Goal: Transaction & Acquisition: Book appointment/travel/reservation

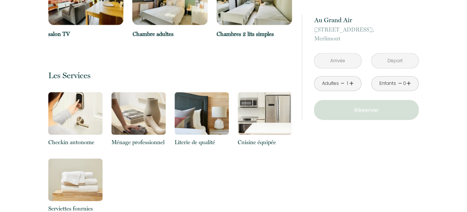
scroll to position [789, 0]
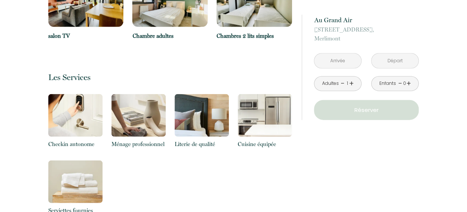
click at [78, 105] on img at bounding box center [75, 115] width 54 height 43
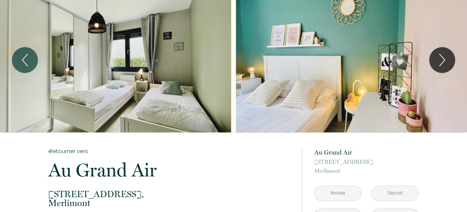
scroll to position [0, 0]
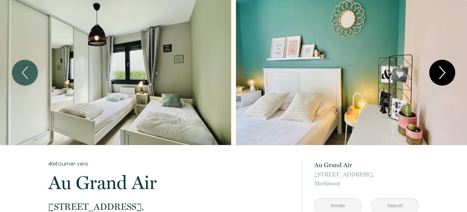
click at [439, 69] on icon "Next" at bounding box center [442, 73] width 16 height 22
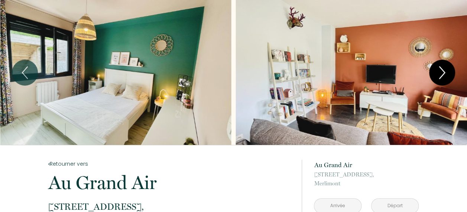
click at [439, 69] on icon "Next" at bounding box center [442, 73] width 16 height 22
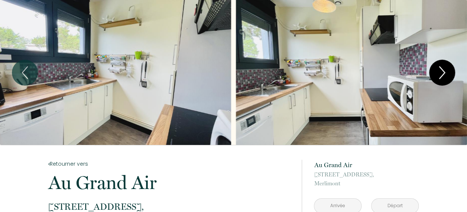
click at [439, 69] on icon "Next" at bounding box center [442, 73] width 16 height 22
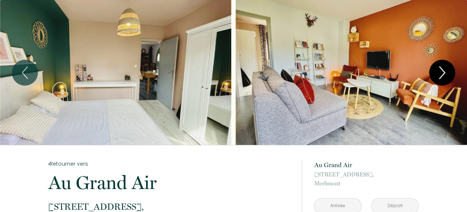
click at [441, 71] on icon "Next" at bounding box center [442, 73] width 16 height 22
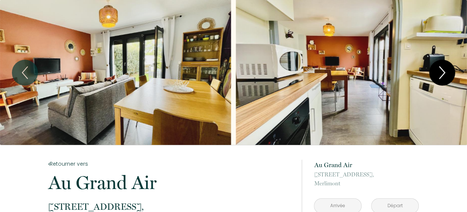
click at [441, 71] on icon "Next" at bounding box center [442, 73] width 16 height 22
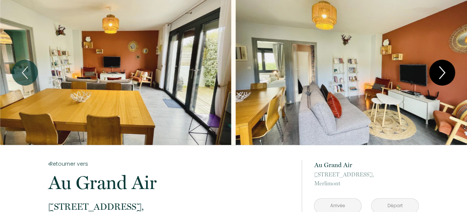
click at [441, 71] on icon "Next" at bounding box center [442, 73] width 16 height 22
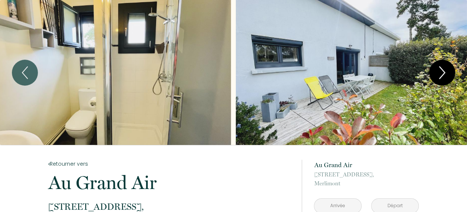
click at [441, 71] on icon "Next" at bounding box center [442, 73] width 16 height 22
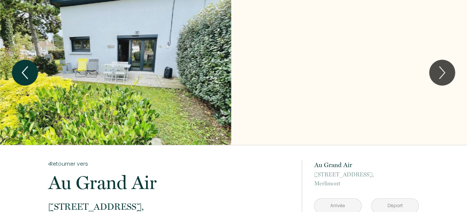
click at [24, 70] on icon "Previous" at bounding box center [24, 73] width 5 height 12
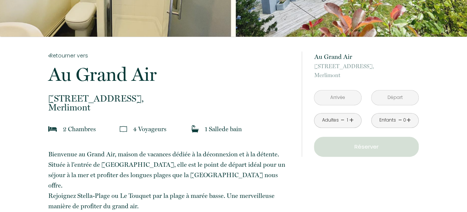
scroll to position [78, 0]
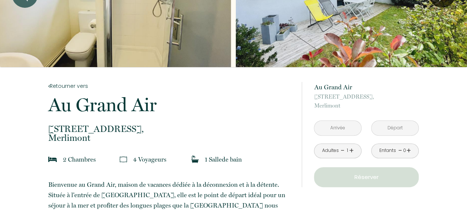
click at [339, 126] on input "text" at bounding box center [337, 128] width 47 height 14
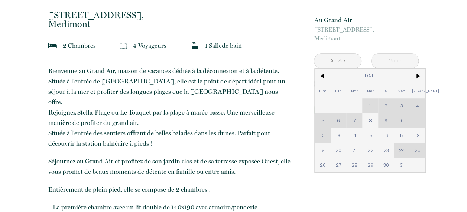
scroll to position [194, 0]
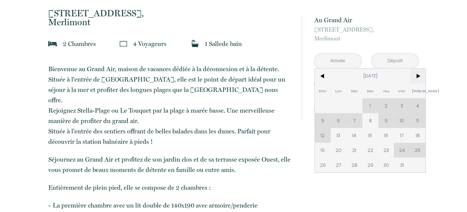
click at [417, 73] on span ">" at bounding box center [418, 76] width 16 height 15
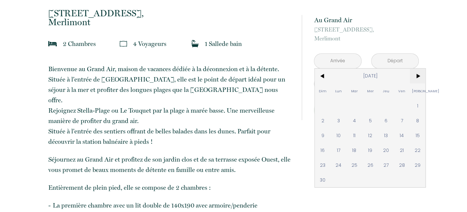
click at [418, 75] on span ">" at bounding box center [418, 76] width 16 height 15
click at [418, 76] on span ">" at bounding box center [418, 76] width 16 height 15
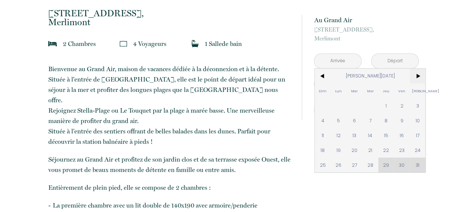
click at [417, 76] on span ">" at bounding box center [418, 76] width 16 height 15
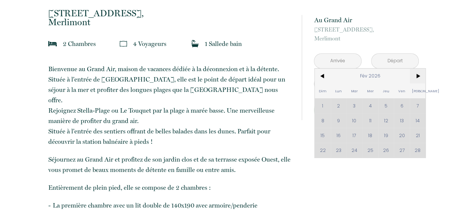
click at [417, 76] on span ">" at bounding box center [418, 76] width 16 height 15
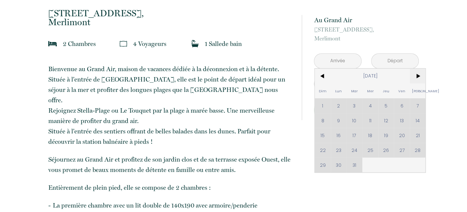
click at [419, 75] on span ">" at bounding box center [418, 76] width 16 height 15
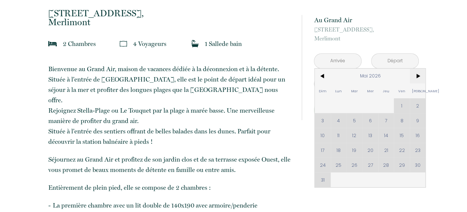
click at [419, 75] on span ">" at bounding box center [418, 76] width 16 height 15
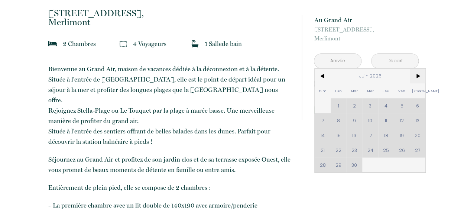
click at [419, 75] on span ">" at bounding box center [418, 76] width 16 height 15
click at [321, 77] on span "<" at bounding box center [323, 76] width 16 height 15
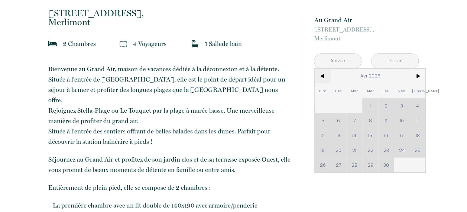
click at [321, 77] on span "<" at bounding box center [323, 76] width 16 height 15
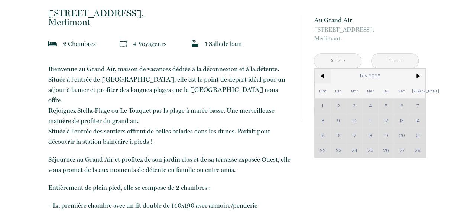
click at [321, 77] on span "<" at bounding box center [323, 76] width 16 height 15
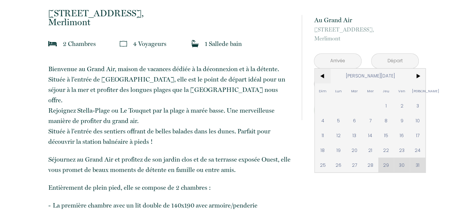
click at [321, 77] on span "<" at bounding box center [323, 76] width 16 height 15
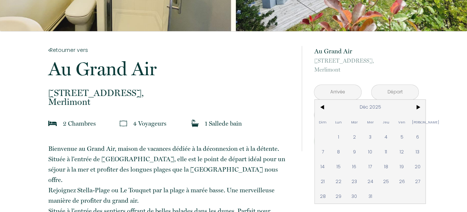
scroll to position [0, 0]
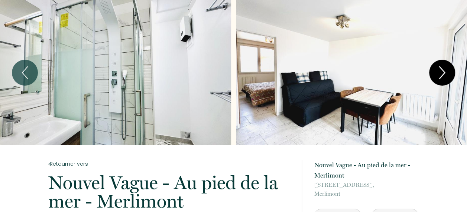
click at [439, 74] on icon "Next" at bounding box center [442, 73] width 16 height 22
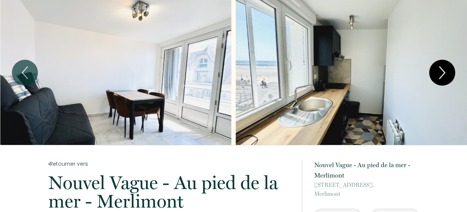
click at [439, 74] on icon "Next" at bounding box center [442, 73] width 16 height 22
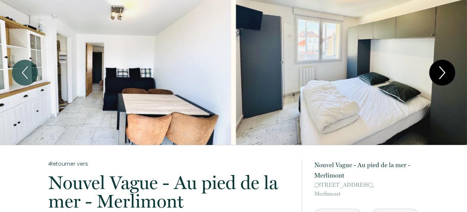
click at [439, 74] on icon "Next" at bounding box center [442, 73] width 16 height 22
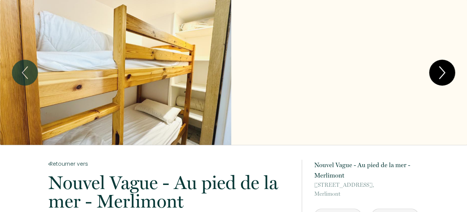
click at [439, 74] on icon "Next" at bounding box center [442, 73] width 16 height 22
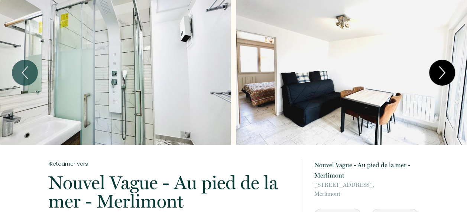
click at [439, 74] on icon "Next" at bounding box center [442, 73] width 16 height 22
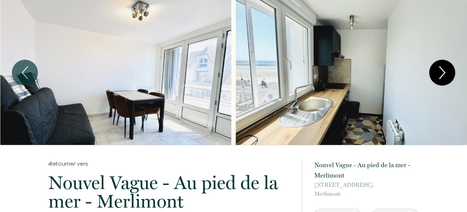
click at [439, 74] on icon "Next" at bounding box center [442, 73] width 16 height 22
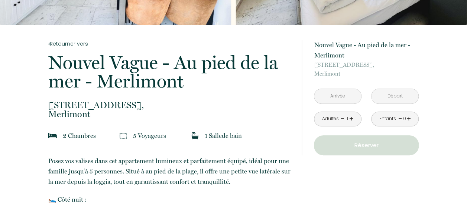
scroll to position [122, 0]
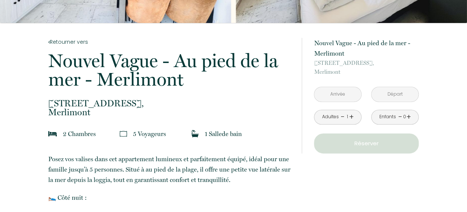
click at [342, 94] on input "text" at bounding box center [337, 94] width 47 height 14
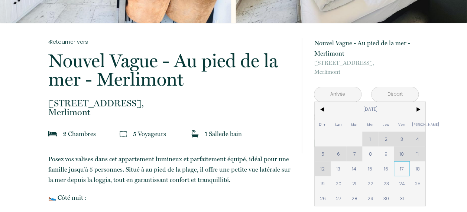
click at [402, 166] on span "17" at bounding box center [402, 169] width 16 height 15
type input "Ven 17 Oct 2025"
type input "Sam 18 Oct 2025"
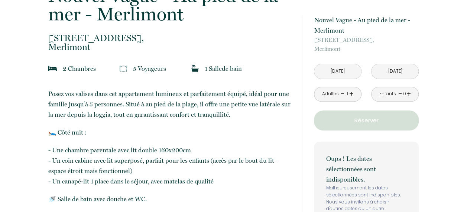
scroll to position [196, 0]
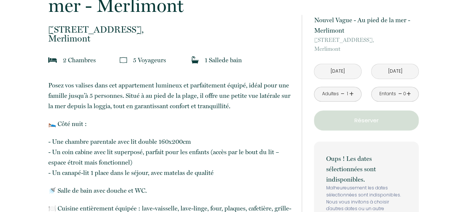
click at [351, 91] on link "+" at bounding box center [351, 94] width 4 height 12
click at [374, 122] on p "Réserver" at bounding box center [366, 120] width 100 height 9
click at [362, 120] on p "Réserver" at bounding box center [366, 120] width 100 height 9
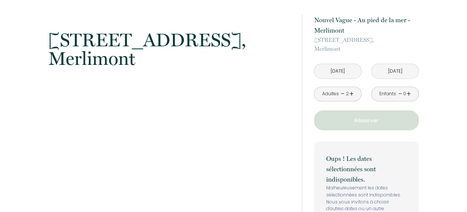
scroll to position [958, 0]
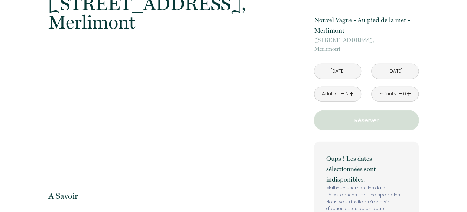
click at [374, 118] on p "Réserver" at bounding box center [366, 120] width 100 height 9
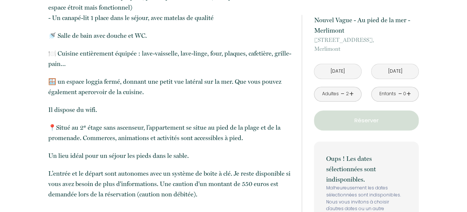
scroll to position [0, 0]
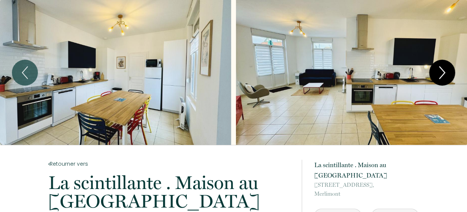
click at [441, 67] on icon "Next" at bounding box center [442, 73] width 16 height 22
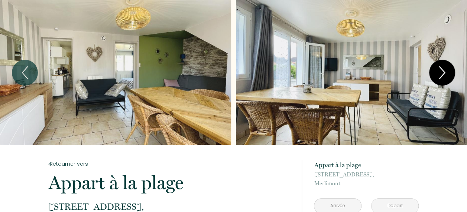
click at [442, 65] on icon "Next" at bounding box center [442, 73] width 16 height 22
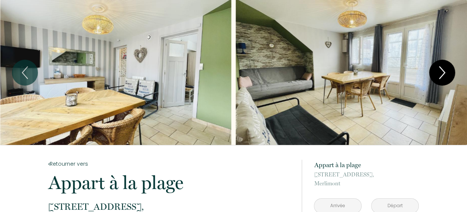
click at [442, 65] on icon "Next" at bounding box center [442, 73] width 16 height 22
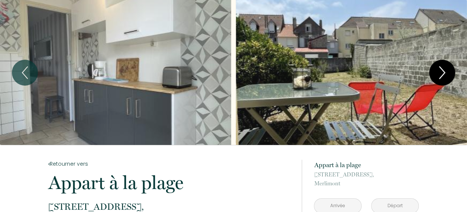
click at [442, 65] on icon "Next" at bounding box center [442, 73] width 16 height 22
